Goal: Information Seeking & Learning: Learn about a topic

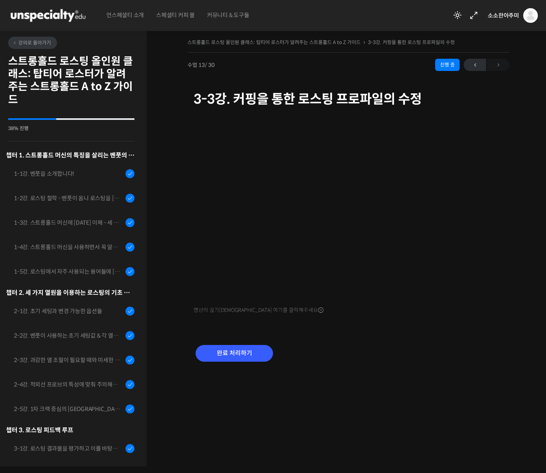
scroll to position [174, 0]
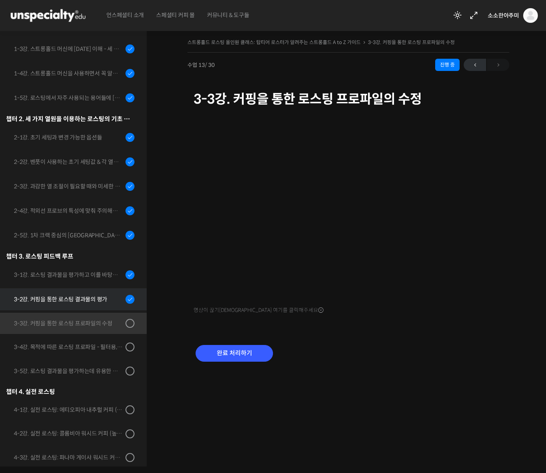
click at [79, 298] on div "3-2강. 커핑을 통한 로스팅 결과물의 평가" at bounding box center [68, 299] width 109 height 9
click at [80, 330] on link "3-3강. 커핑을 통한 로스팅 프로파일의 수정" at bounding box center [71, 323] width 151 height 21
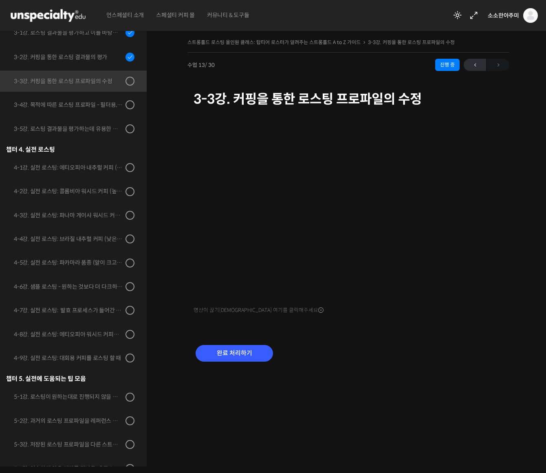
scroll to position [455, 0]
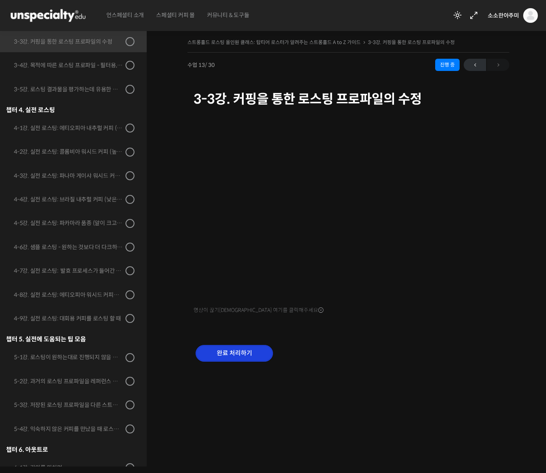
click at [246, 349] on input "완료 처리하기" at bounding box center [234, 353] width 77 height 17
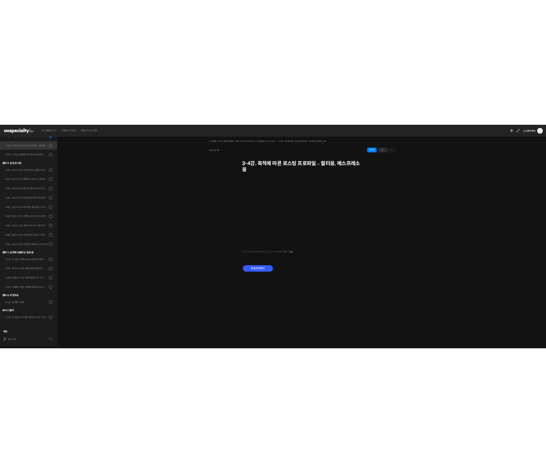
scroll to position [455, 0]
